Goal: Information Seeking & Learning: Learn about a topic

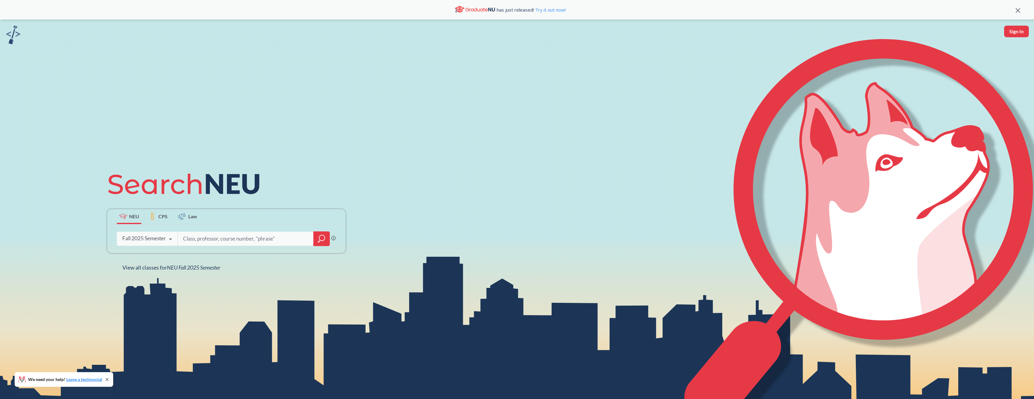
click at [217, 239] on input "search" at bounding box center [246, 238] width 127 height 13
type input "chem 2312"
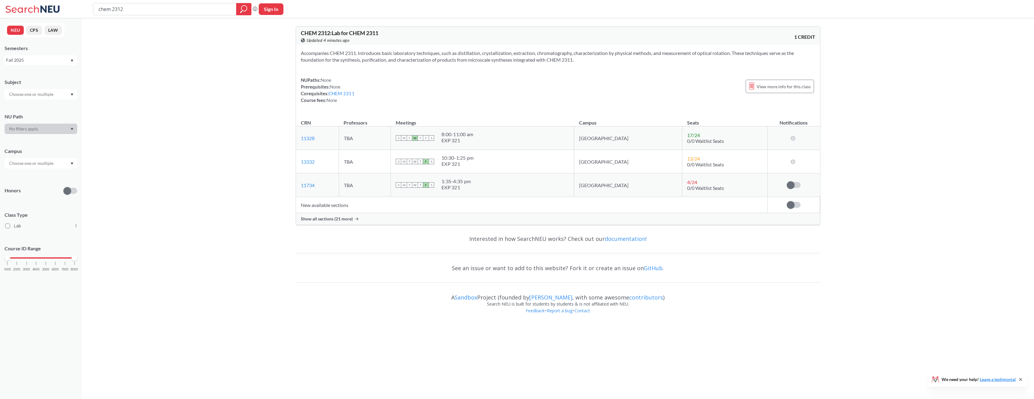
click at [348, 217] on span "Show all sections (21 more)" at bounding box center [327, 218] width 52 height 5
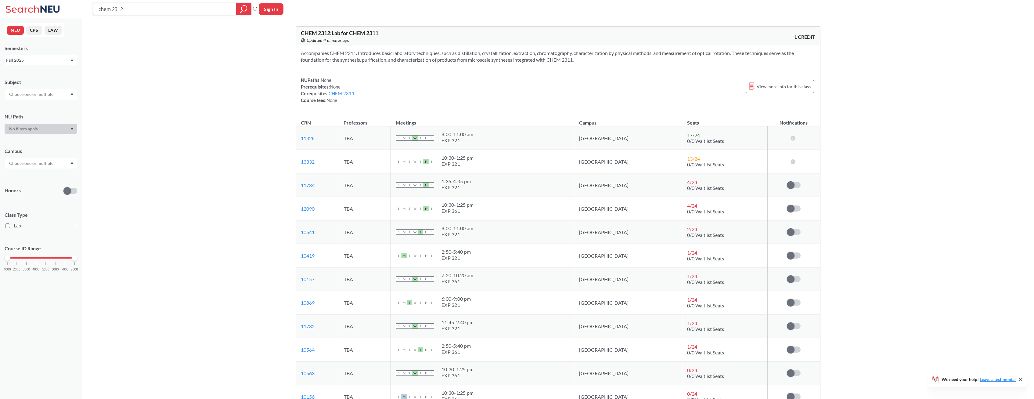
click at [139, 9] on input "chem 2312" at bounding box center [165, 9] width 134 height 10
type input "chem 2314"
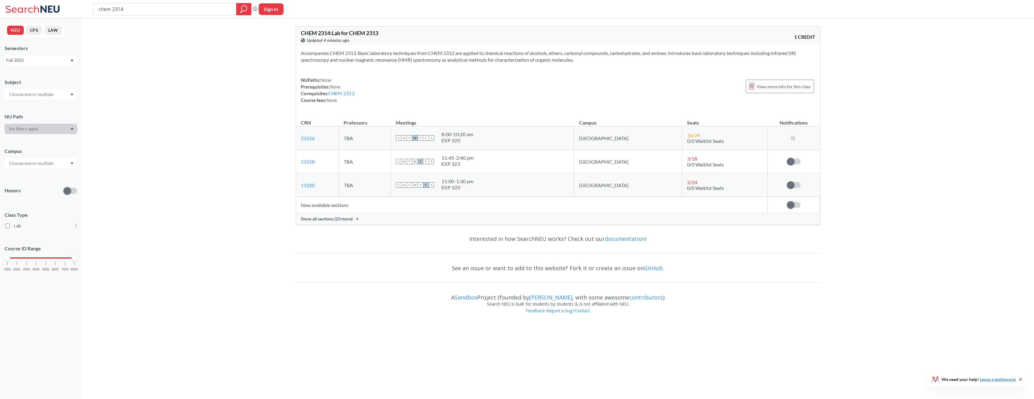
click at [330, 221] on span "Show all sections (23 more)" at bounding box center [327, 218] width 52 height 5
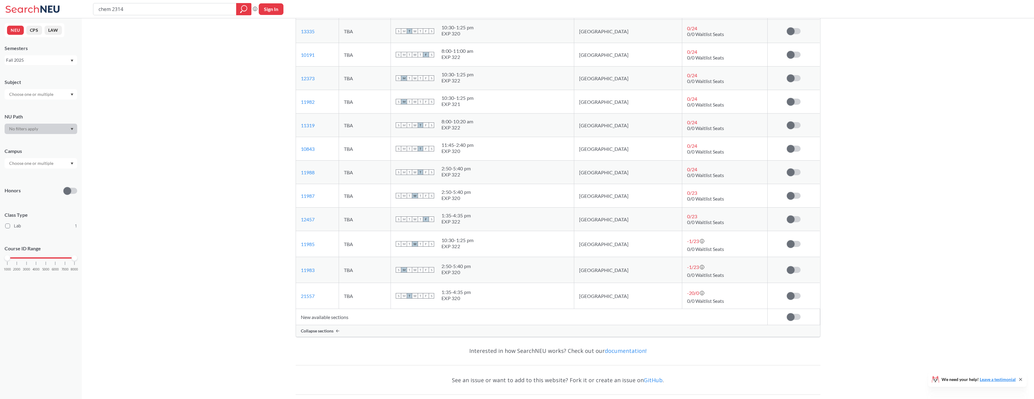
scroll to position [472, 0]
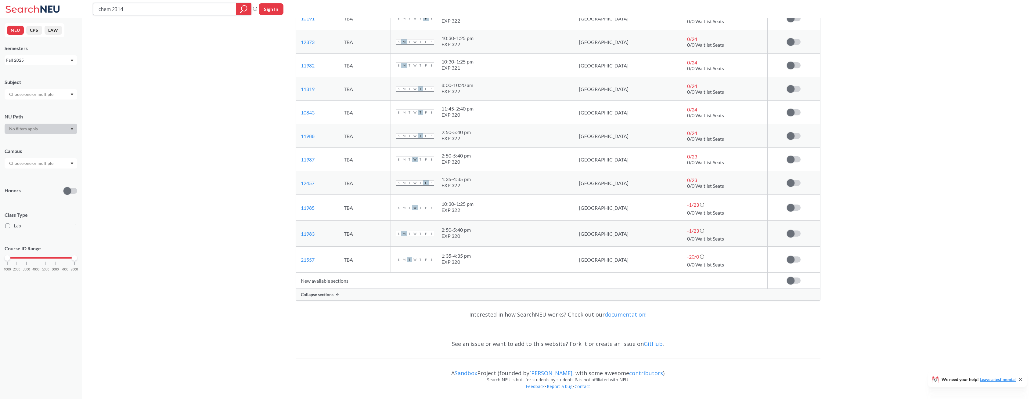
click at [162, 5] on input "chem 2314" at bounding box center [165, 9] width 134 height 10
type input "chem 2312"
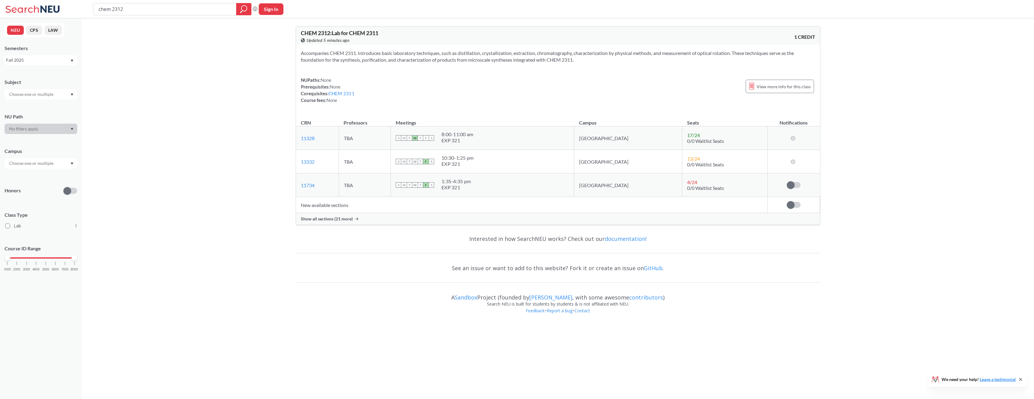
click at [309, 222] on div "Show all sections (21 more)" at bounding box center [558, 219] width 524 height 12
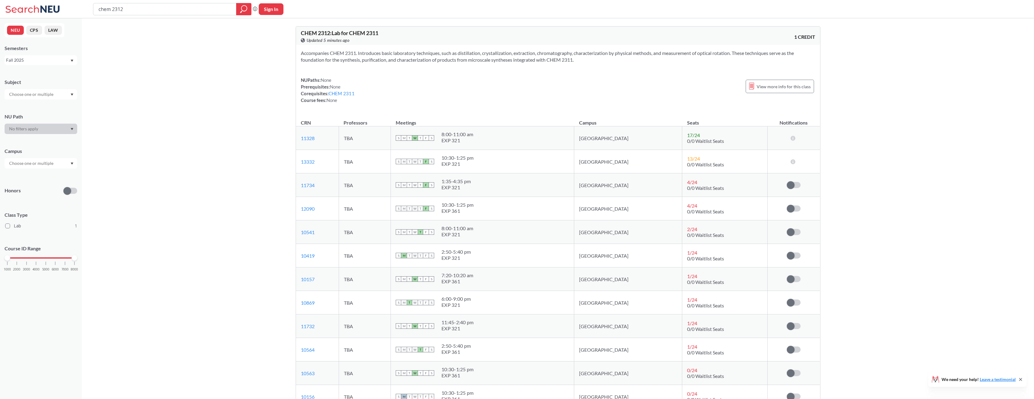
click at [309, 221] on td "10541 View this section on Banner." at bounding box center [317, 231] width 43 height 23
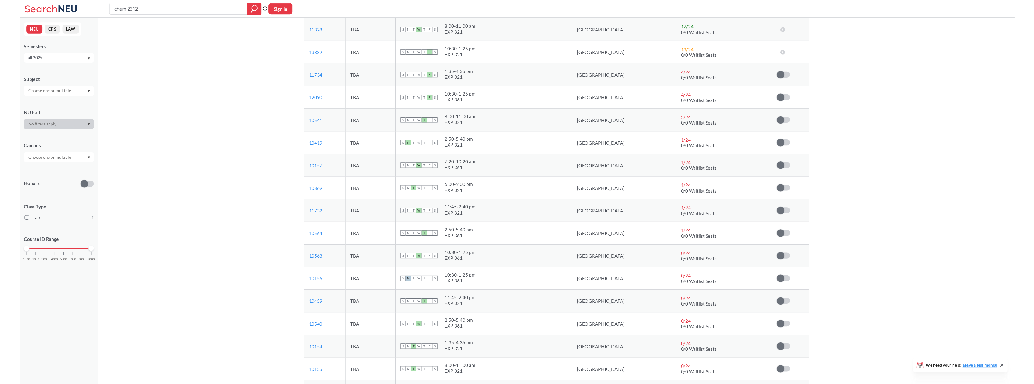
scroll to position [93, 0]
